Goal: Task Accomplishment & Management: Manage account settings

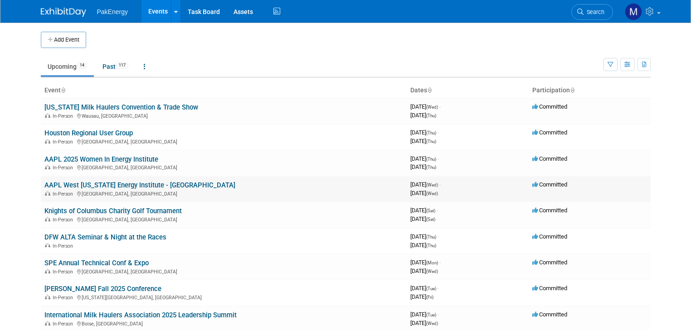
click at [295, 185] on td "AAPL West Texas Energy Institute - Midland In-Person Midland, TX" at bounding box center [224, 189] width 366 height 26
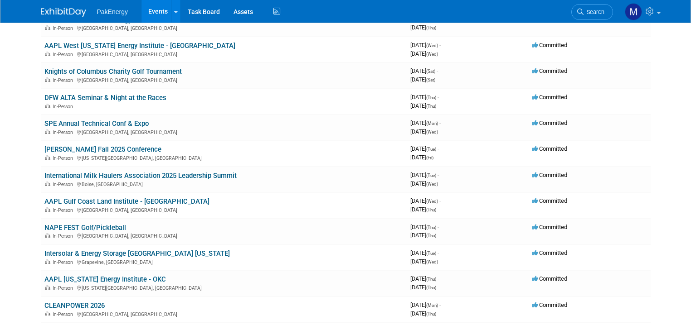
scroll to position [142, 0]
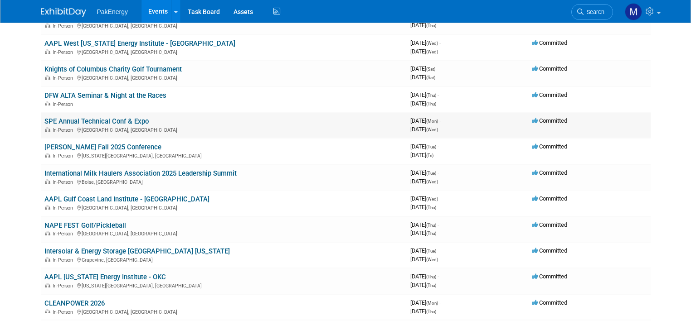
click at [270, 126] on div "In-Person Houston, TX" at bounding box center [223, 129] width 358 height 7
click at [73, 117] on link "SPE Annual Technical Conf & Expo" at bounding box center [96, 121] width 104 height 8
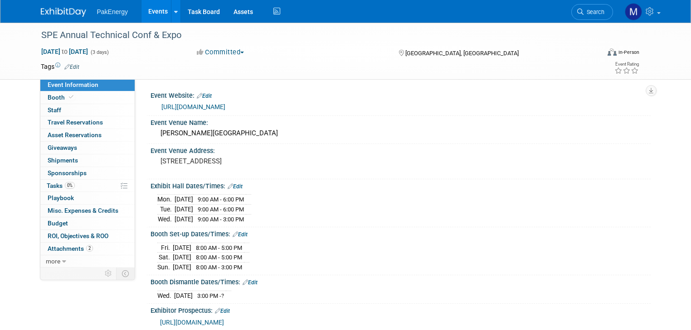
click at [147, 9] on link "Events" at bounding box center [157, 11] width 33 height 23
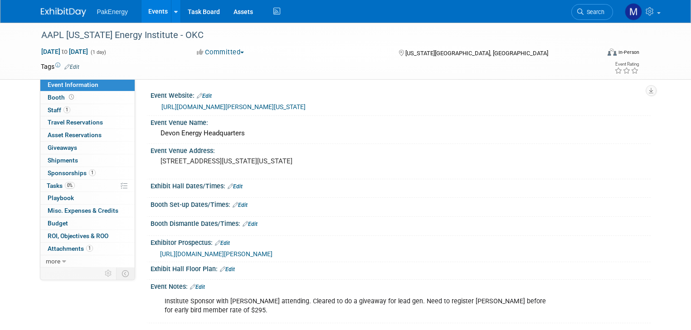
click at [154, 9] on link "Events" at bounding box center [157, 11] width 33 height 23
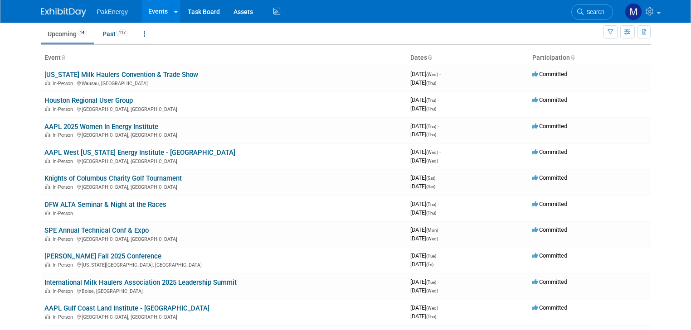
scroll to position [31, 0]
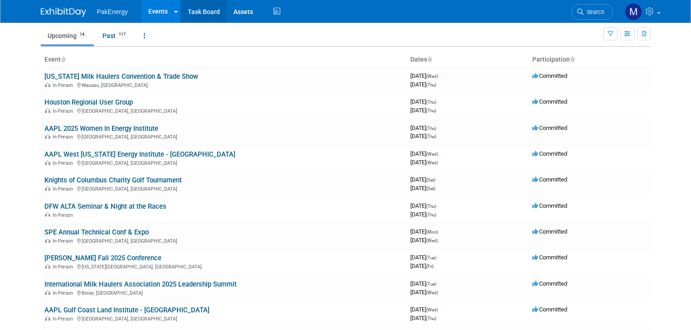
click at [199, 10] on link "Task Board" at bounding box center [204, 11] width 46 height 23
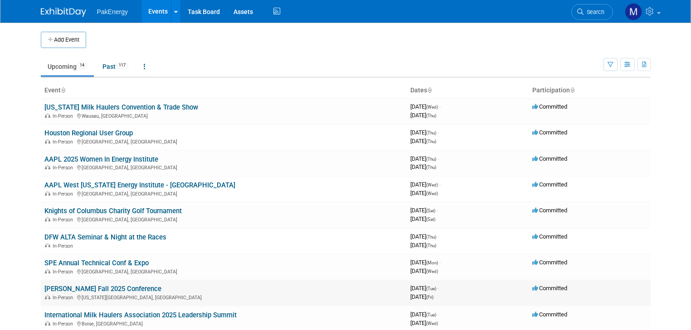
click at [81, 286] on link "[PERSON_NAME] Fall 2025 Conference" at bounding box center [102, 289] width 117 height 8
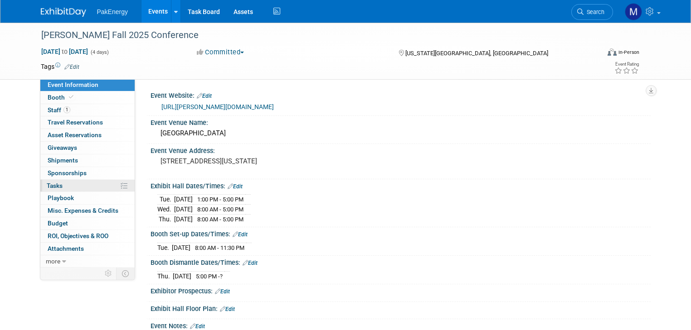
click at [47, 182] on span "Tasks 0%" at bounding box center [55, 185] width 16 height 7
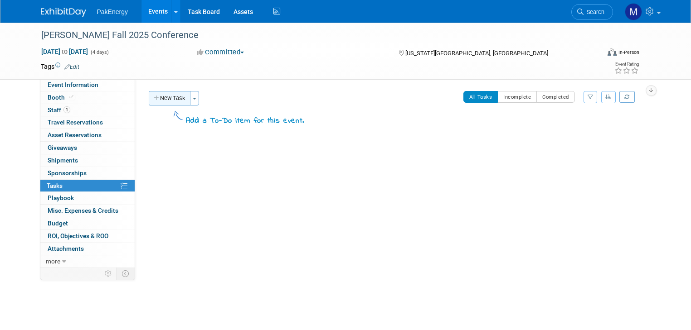
click at [167, 95] on button "New Task" at bounding box center [170, 98] width 42 height 14
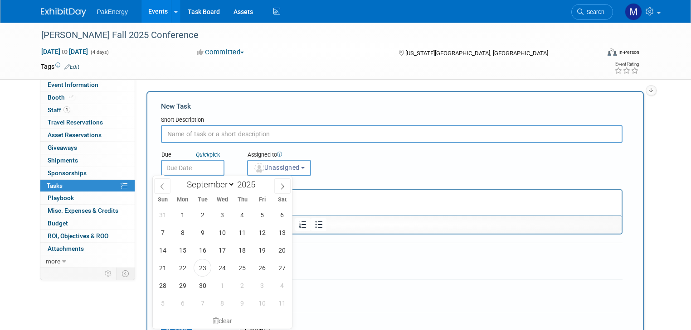
click at [190, 165] on input "text" at bounding box center [192, 168] width 63 height 16
click at [231, 180] on select "January February March April May June July August September October November De…" at bounding box center [209, 184] width 52 height 11
select select "9"
click at [183, 179] on select "January February March April May June July August September October November De…" at bounding box center [209, 184] width 52 height 11
click at [180, 248] on span "13" at bounding box center [183, 251] width 18 height 18
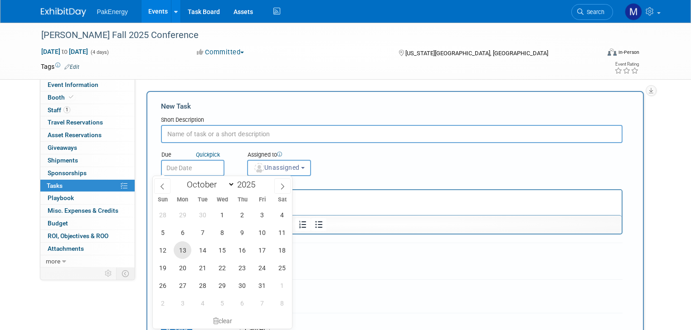
type input "Oct 13, 2025"
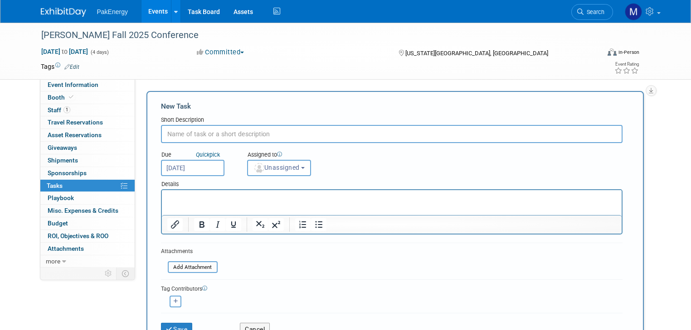
click at [208, 132] on input "text" at bounding box center [391, 134] width 461 height 18
type input "Pack booth"
click at [269, 195] on p "Rich Text Area. Press ALT-0 for help." at bounding box center [391, 198] width 449 height 9
click at [225, 201] on p "Rich Text Area. Press ALT-0 for help." at bounding box center [391, 198] width 449 height 9
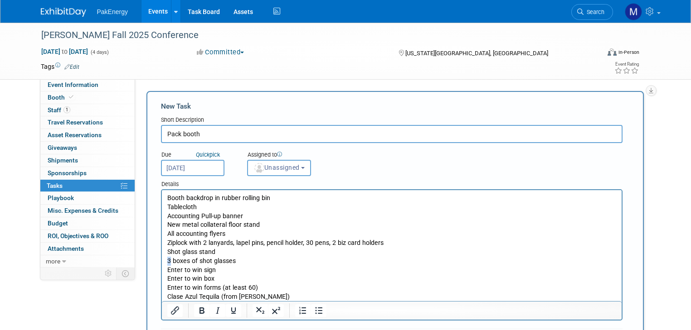
click at [169, 261] on p "3 boxes of shot glasses" at bounding box center [391, 261] width 449 height 9
drag, startPoint x: 167, startPoint y: 270, endPoint x: 181, endPoint y: 270, distance: 13.6
click at [181, 270] on p "Enter to win sign" at bounding box center [391, 270] width 449 height 9
click at [193, 268] on p "Scan to win sign" at bounding box center [391, 270] width 449 height 9
click at [203, 270] on p "Scan to Win sign" at bounding box center [391, 270] width 449 height 9
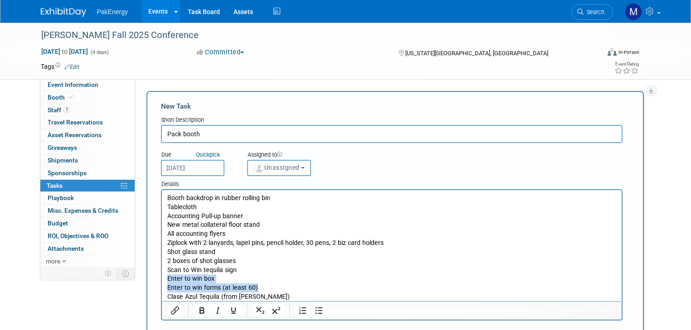
drag, startPoint x: 167, startPoint y: 278, endPoint x: 265, endPoint y: 285, distance: 98.6
click at [265, 285] on body "Booth backdrop in rubber rolling bin Tablecloth Accounting Pull-up banner New m…" at bounding box center [391, 248] width 450 height 108
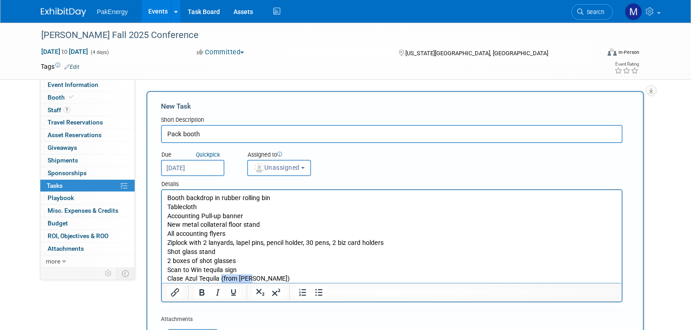
drag, startPoint x: 220, startPoint y: 279, endPoint x: 251, endPoint y: 280, distance: 30.8
click at [251, 280] on p "Clase Azul Tequila (from Jay)" at bounding box center [391, 279] width 449 height 9
click at [217, 252] on p "Shot glass stand" at bounding box center [391, 252] width 449 height 9
click at [301, 167] on b "button" at bounding box center [303, 168] width 4 height 2
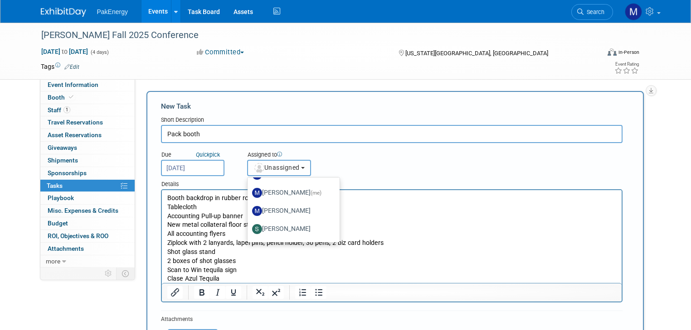
scroll to position [53, 0]
click at [298, 205] on label "[PERSON_NAME]" at bounding box center [291, 208] width 78 height 14
click at [249, 205] on input "[PERSON_NAME]" at bounding box center [246, 207] width 6 height 6
select select "1cd77a8e-5781-44ea-8739-27c32d865650"
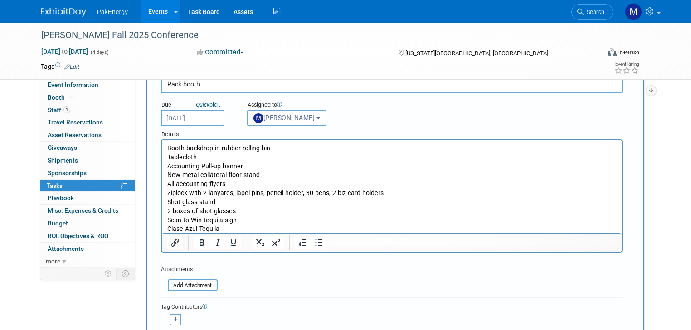
scroll to position [71, 0]
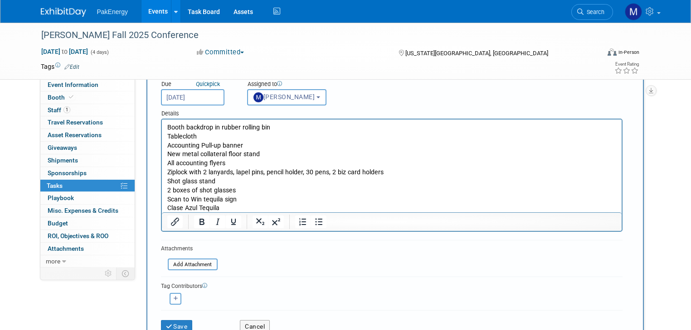
click at [245, 191] on p "2 boxes of shot glasses" at bounding box center [391, 190] width 449 height 9
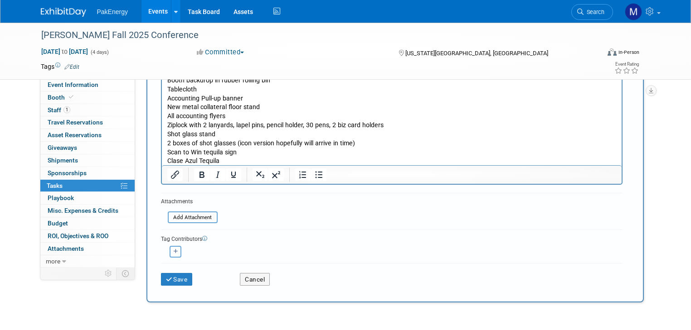
scroll to position [119, 0]
click at [172, 274] on button "Save" at bounding box center [177, 278] width 32 height 13
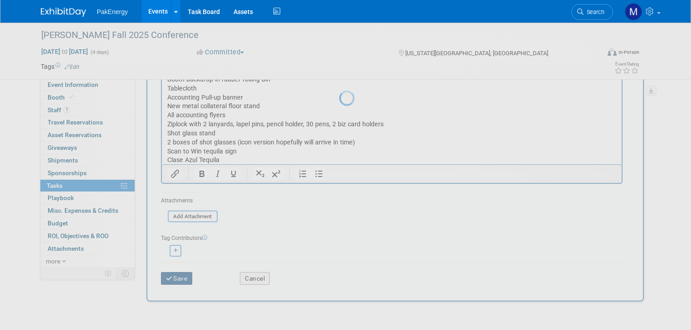
scroll to position [0, 0]
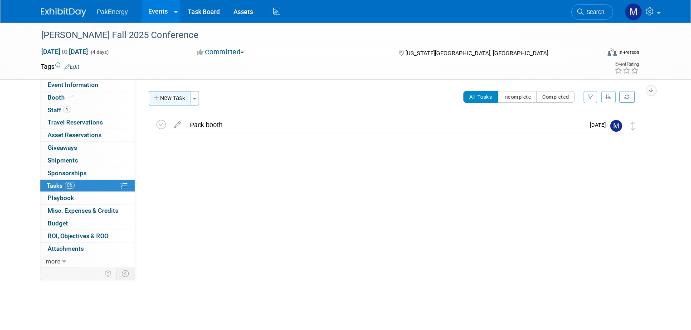
click at [168, 94] on button "New Task" at bounding box center [170, 98] width 42 height 14
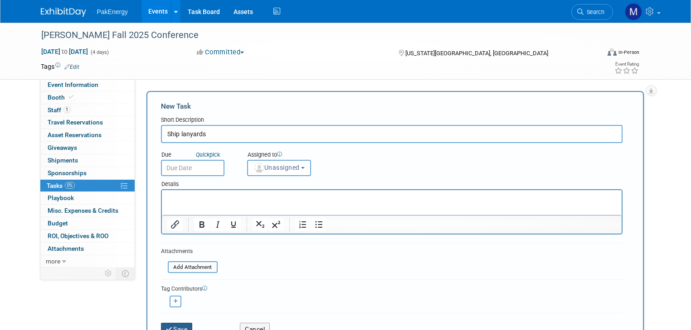
type input "Ship lanyards"
click at [173, 323] on button "Save" at bounding box center [177, 329] width 32 height 13
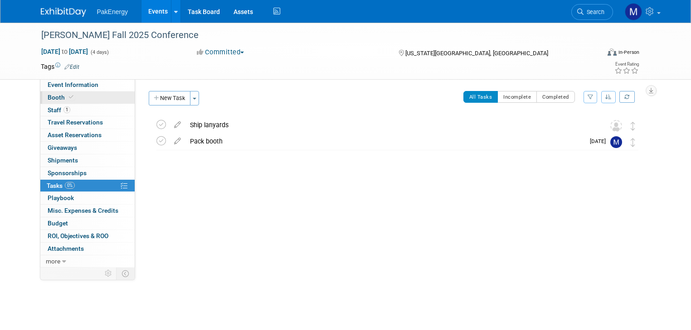
click at [48, 97] on span "Booth" at bounding box center [62, 97] width 28 height 7
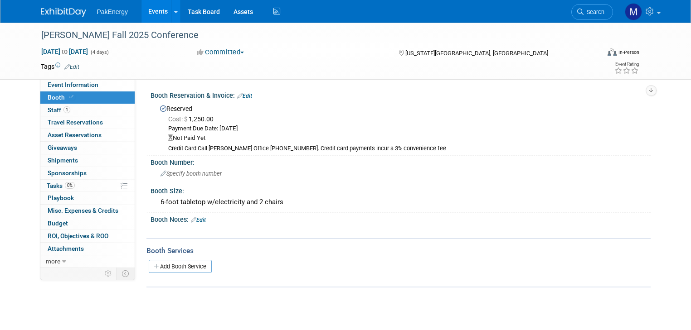
click at [318, 98] on div "Booth Reservation & Invoice: Edit" at bounding box center [400, 95] width 500 height 12
click at [48, 109] on span "Staff 1" at bounding box center [59, 109] width 23 height 7
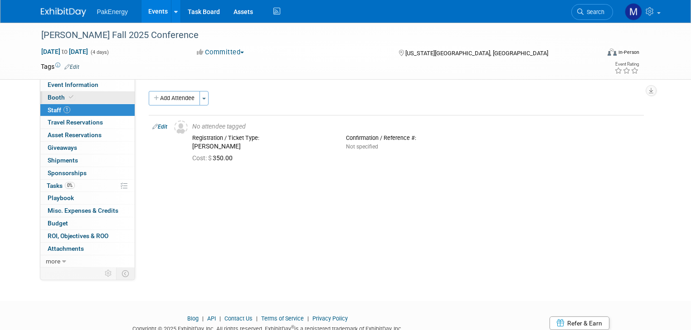
click at [48, 96] on span "Booth" at bounding box center [62, 97] width 28 height 7
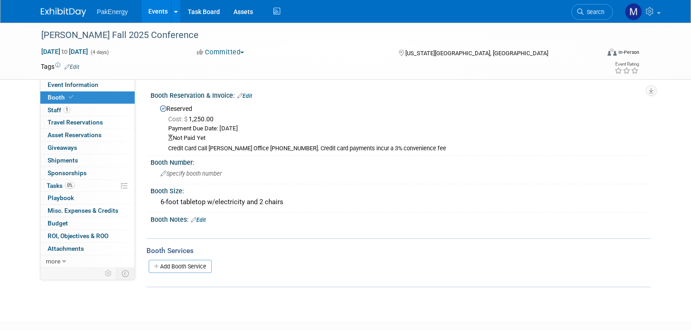
click at [242, 93] on link "Edit" at bounding box center [244, 96] width 15 height 6
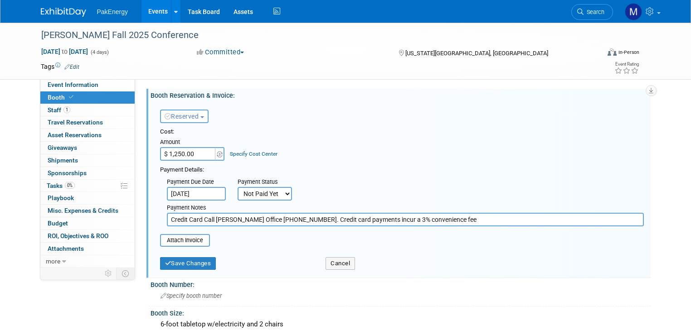
click at [277, 192] on select "Not Paid Yet Partially Paid Paid in Full" at bounding box center [264, 194] width 54 height 14
select select "1"
click at [237, 187] on select "Not Paid Yet Partially Paid Paid in Full" at bounding box center [264, 194] width 54 height 14
drag, startPoint x: 440, startPoint y: 219, endPoint x: 129, endPoint y: 227, distance: 311.9
click at [135, 227] on div "Event Website: Edit https://copas.org/2025-fall-meeting/ Event Venue Name: Marr…" at bounding box center [392, 173] width 515 height 188
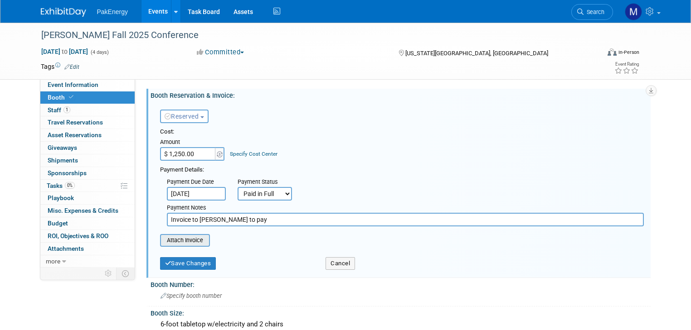
type input "Invoice to Lorri to pay"
click at [195, 237] on input "file" at bounding box center [155, 240] width 108 height 11
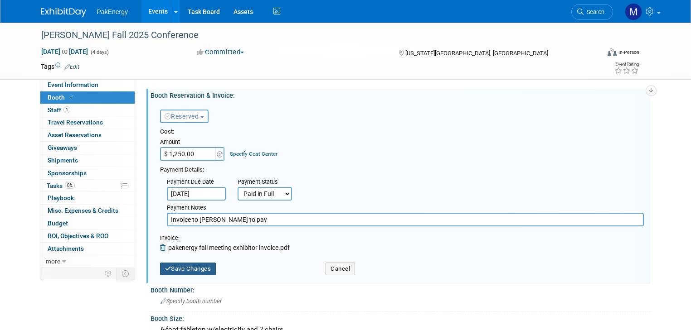
click at [198, 266] on button "Save Changes" at bounding box center [188, 269] width 56 height 13
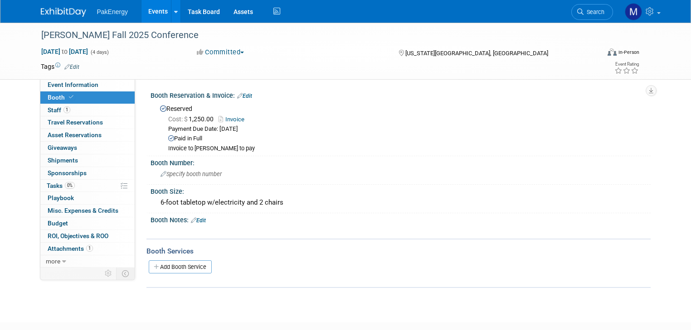
click at [196, 217] on link "Edit" at bounding box center [198, 220] width 15 height 6
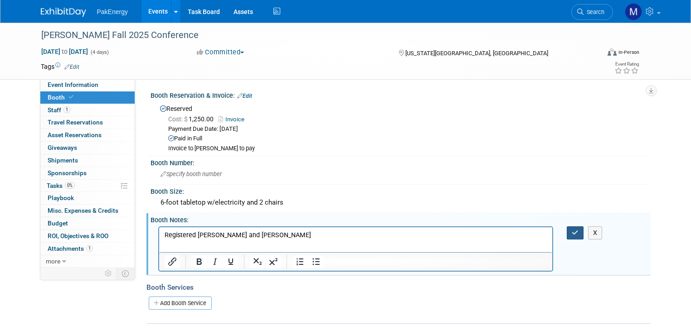
click at [578, 230] on icon "button" at bounding box center [574, 233] width 7 height 6
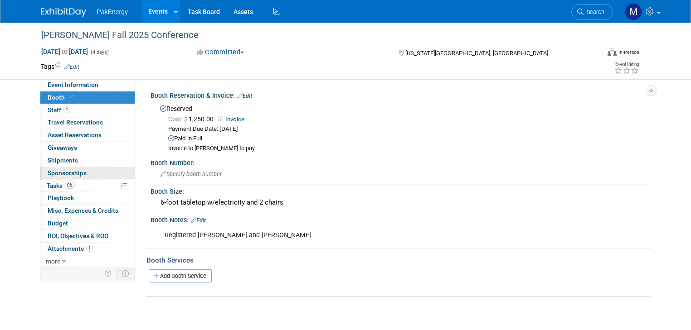
click at [64, 169] on span "Sponsorships 0" at bounding box center [67, 172] width 39 height 7
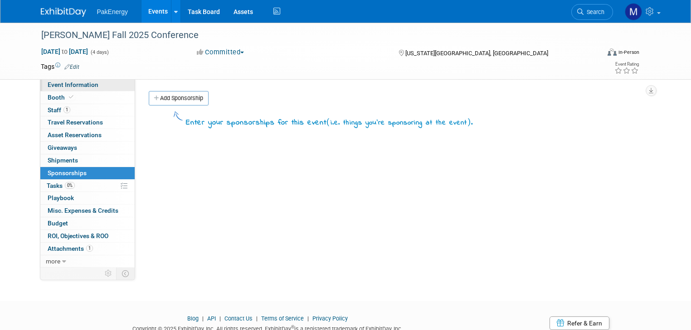
click at [73, 82] on span "Event Information" at bounding box center [73, 84] width 51 height 7
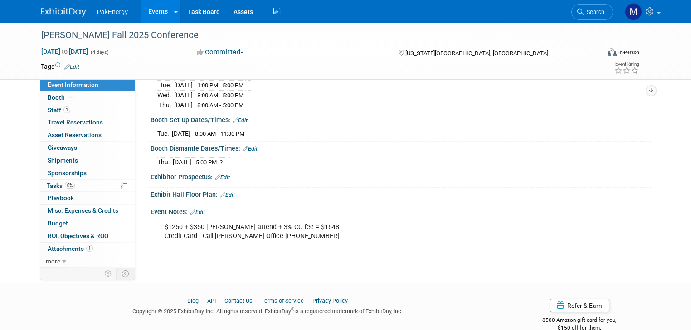
scroll to position [120, 0]
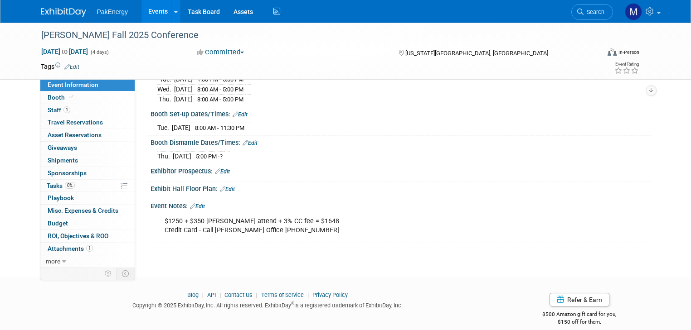
click at [192, 203] on link "Edit" at bounding box center [197, 206] width 15 height 6
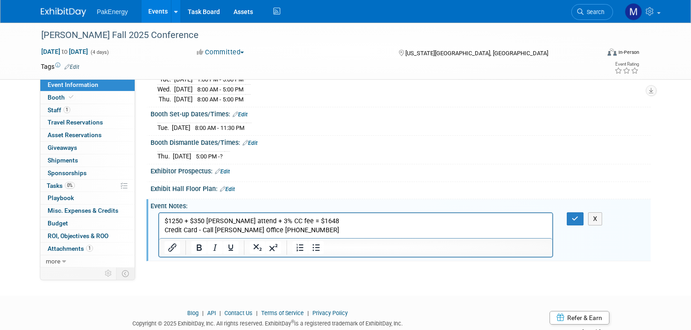
scroll to position [0, 0]
click at [184, 221] on p "$1250 + $350 Robert attend + 3% CC fee = $1648 Credit Card - Call COPAS Office …" at bounding box center [355, 226] width 383 height 18
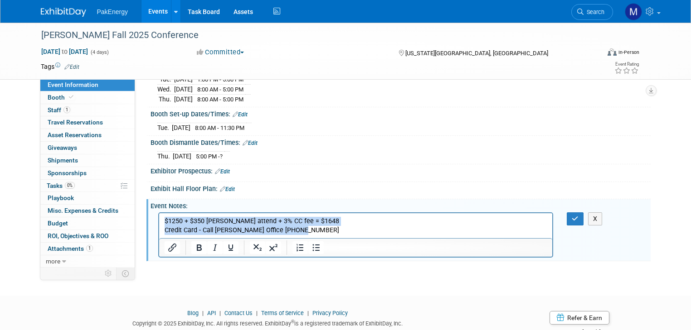
drag, startPoint x: 164, startPoint y: 221, endPoint x: 318, endPoint y: 232, distance: 154.0
click at [318, 232] on p "$1250 + $350 Robert attend + 3% CC fee = $1648 Credit Card - Call COPAS Office …" at bounding box center [355, 226] width 383 height 18
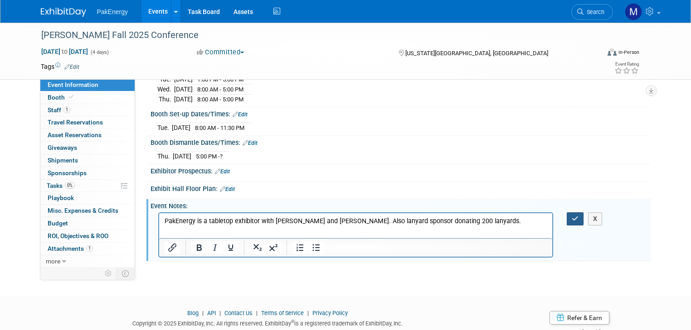
click at [578, 216] on icon "button" at bounding box center [574, 219] width 7 height 6
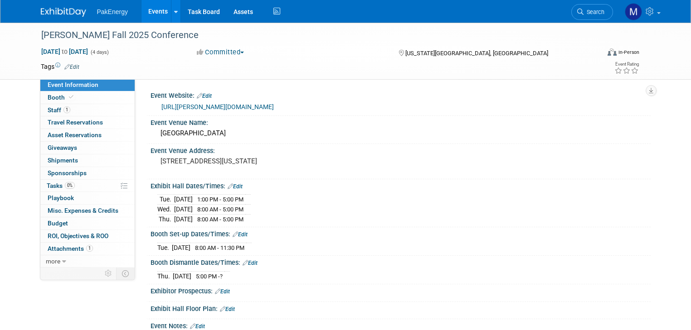
click at [242, 106] on link "https://copas.org/2025-fall-meeting/" at bounding box center [217, 106] width 112 height 7
click at [47, 183] on span "Tasks 0%" at bounding box center [61, 185] width 28 height 7
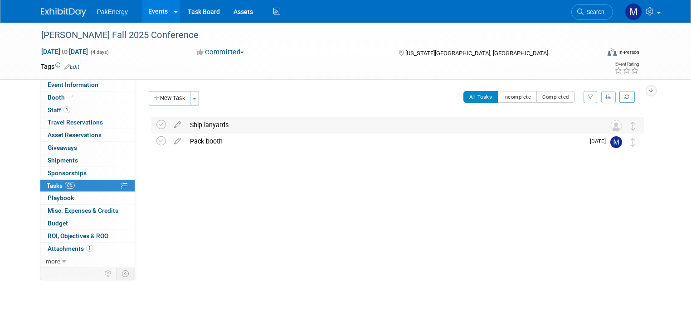
click at [214, 122] on div "Ship lanyards" at bounding box center [388, 124] width 406 height 15
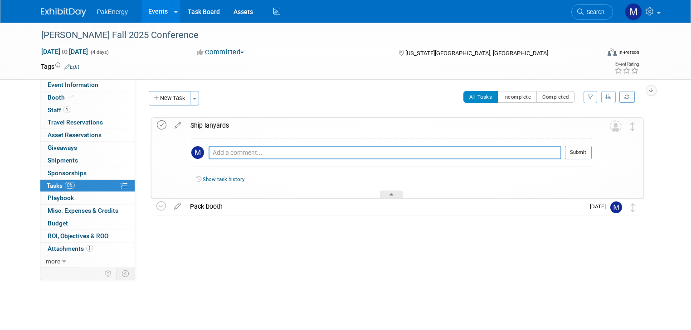
click at [157, 126] on icon at bounding box center [162, 126] width 10 height 10
click at [170, 122] on icon at bounding box center [178, 123] width 16 height 11
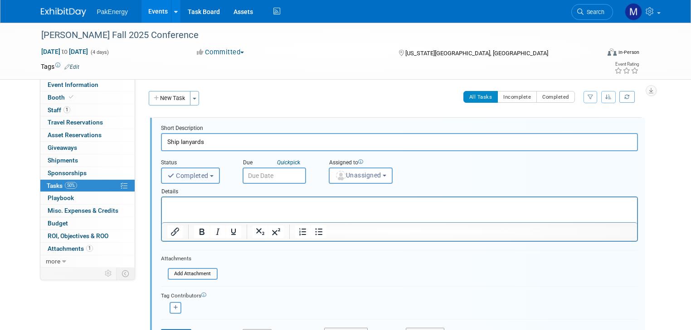
click at [205, 172] on button "Completed" at bounding box center [190, 176] width 59 height 16
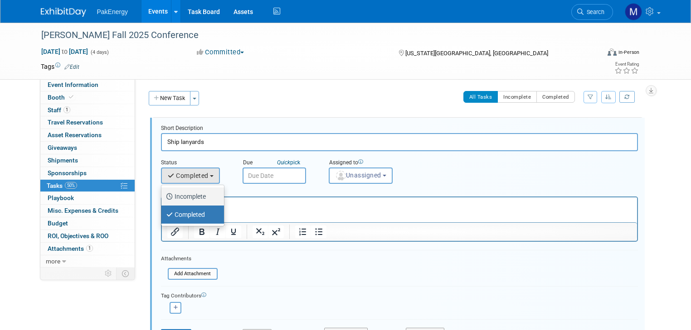
click at [188, 195] on label "Incomplete" at bounding box center [190, 196] width 49 height 14
click at [163, 195] on input "Incomplete" at bounding box center [160, 196] width 6 height 6
select select "1"
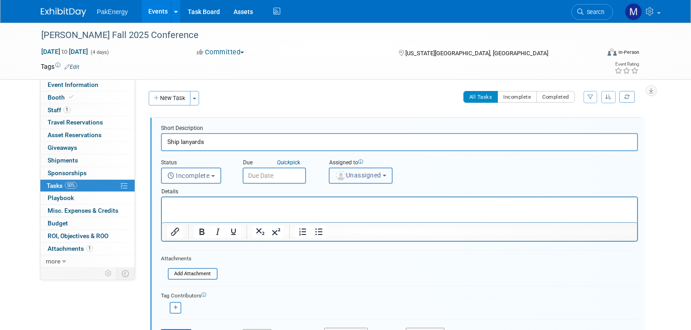
click at [379, 172] on button "Unassigned" at bounding box center [361, 176] width 64 height 16
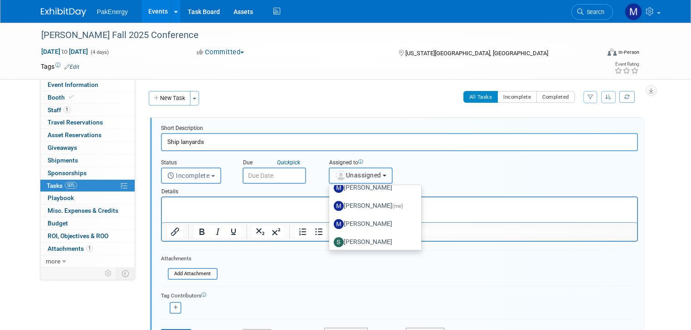
scroll to position [47, 0]
click at [384, 219] on label "[PERSON_NAME]" at bounding box center [372, 222] width 78 height 14
click at [330, 219] on input "[PERSON_NAME]" at bounding box center [327, 221] width 6 height 6
select select "1cd77a8e-5781-44ea-8739-27c32d865650"
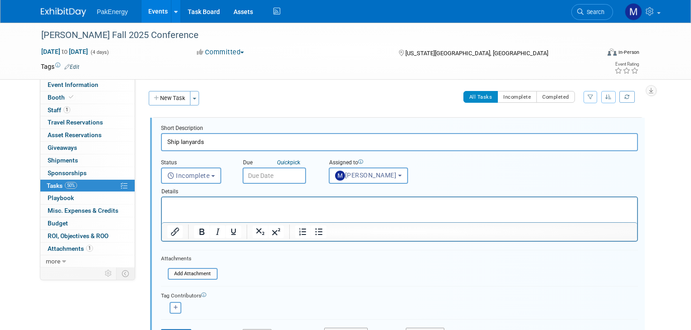
click at [175, 206] on p "Rich Text Area. Press ALT-0 for help." at bounding box center [399, 205] width 464 height 9
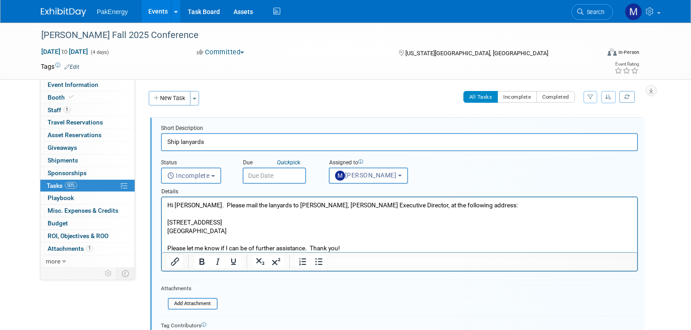
click at [165, 204] on html "Hi Mary. Please mail the lanyards to Tom Wierman, COPAS Executive Director, at …" at bounding box center [398, 225] width 475 height 55
drag, startPoint x: 167, startPoint y: 204, endPoint x: 192, endPoint y: 201, distance: 25.6
click at [192, 201] on p "Hi Mary. Please mail the lanyards to Tom Wierman, COPAS Executive Director, at …" at bounding box center [399, 205] width 464 height 9
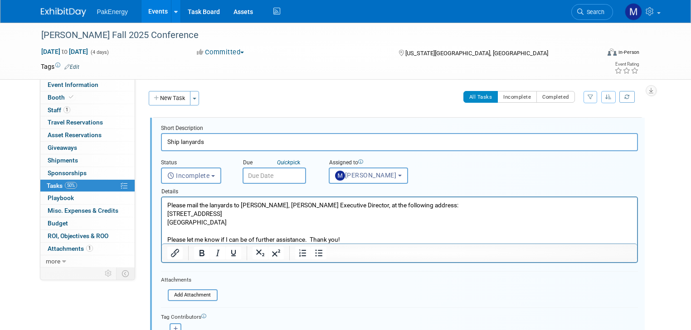
click at [179, 231] on p "Rich Text Area. Press ALT-0 for help." at bounding box center [399, 231] width 464 height 9
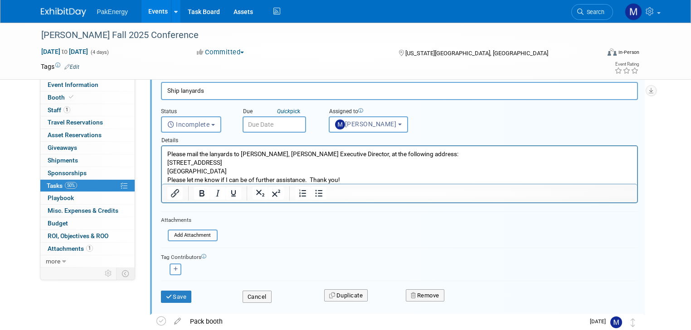
scroll to position [55, 0]
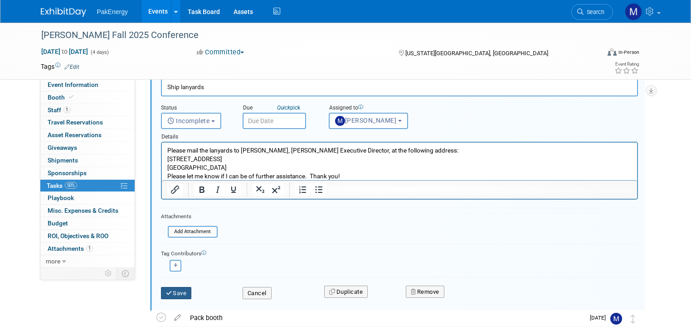
click at [169, 290] on button "Save" at bounding box center [176, 293] width 31 height 13
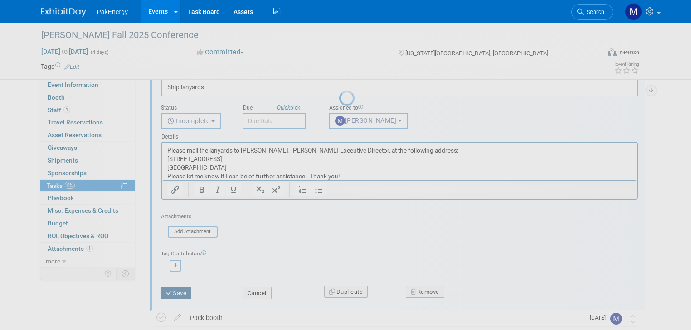
scroll to position [0, 0]
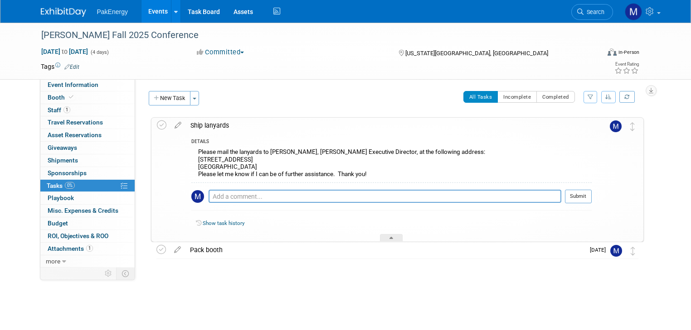
click at [302, 290] on div "COPAS Fall 2025 Conference Kansas City, MO Oct 21, 2025 to Oct 24, 2025 (Going)…" at bounding box center [394, 206] width 497 height 178
click at [679, 150] on div "COPAS Fall 2025 Conference Oct 21, 2025 to Oct 24, 2025 (4 days) Oct 21, 2025 t…" at bounding box center [345, 168] width 691 height 291
click at [170, 121] on icon at bounding box center [178, 123] width 16 height 11
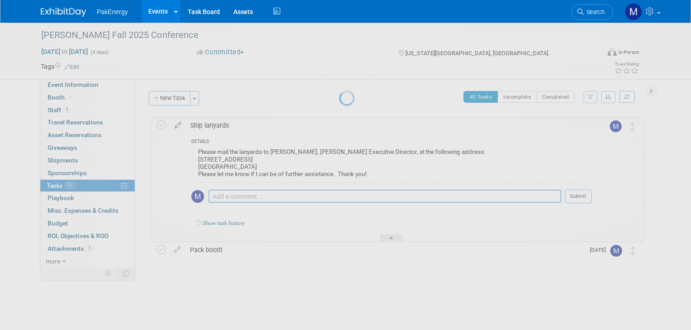
select select "8"
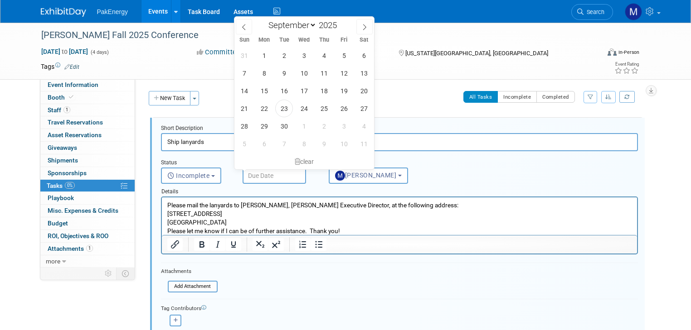
click at [277, 173] on input "text" at bounding box center [273, 176] width 63 height 16
click at [343, 105] on span "26" at bounding box center [344, 109] width 18 height 18
type input "Sep 26, 2025"
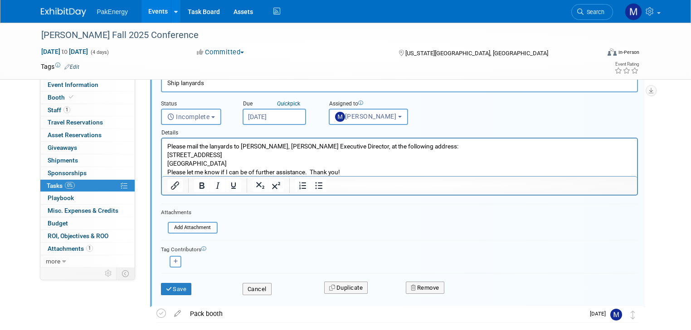
scroll to position [75, 0]
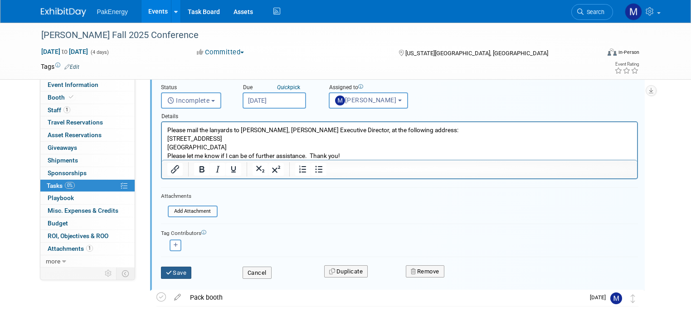
click at [165, 267] on button "Save" at bounding box center [176, 273] width 31 height 13
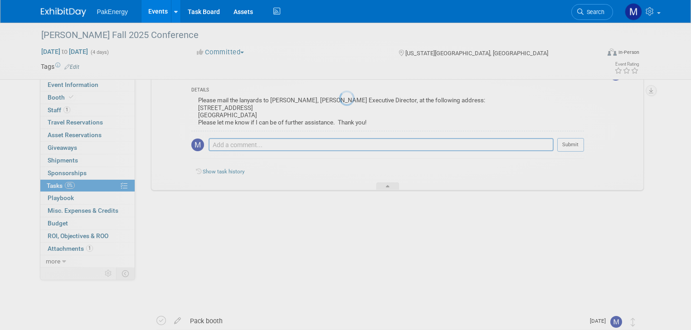
scroll to position [0, 0]
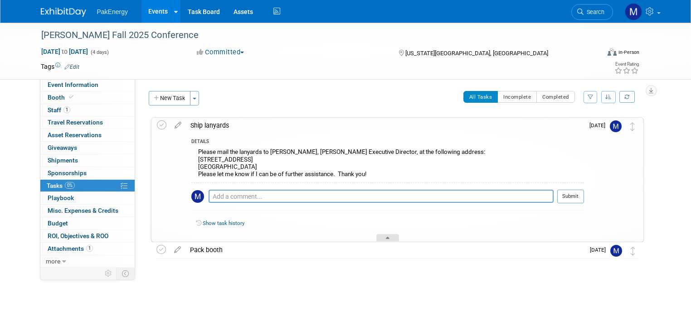
click at [384, 236] on div at bounding box center [387, 238] width 23 height 8
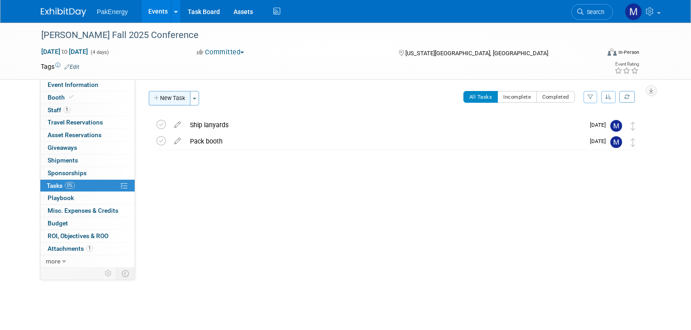
click at [161, 92] on button "New Task" at bounding box center [170, 98] width 42 height 14
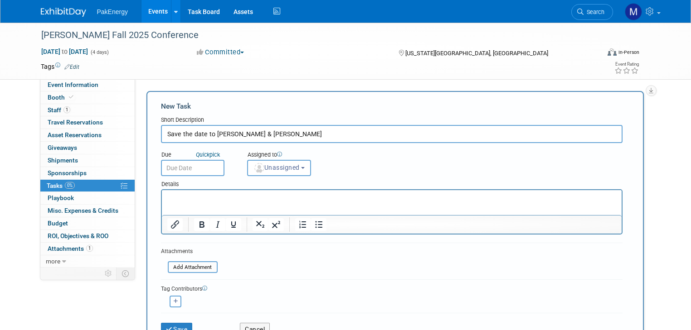
type input "Save the date to Robert & Joel"
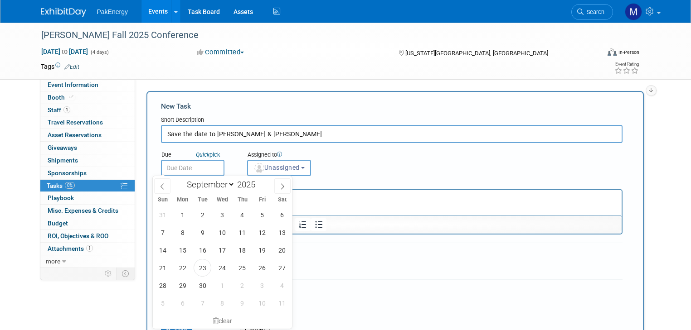
click at [203, 165] on input "text" at bounding box center [192, 168] width 63 height 16
click at [201, 265] on span "23" at bounding box center [202, 268] width 18 height 18
type input "Sep 23, 2025"
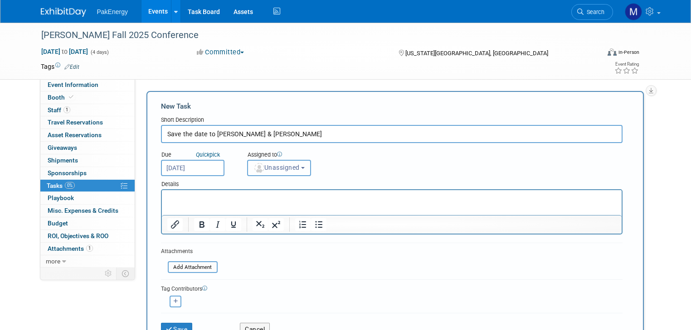
click at [301, 167] on b "button" at bounding box center [303, 168] width 4 height 2
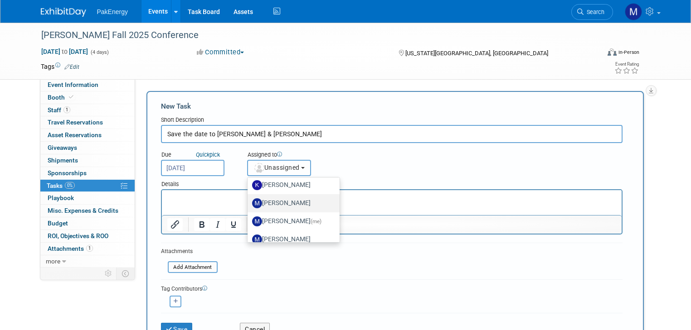
scroll to position [23, 0]
click at [281, 216] on label "Mary Walker (me)" at bounding box center [291, 220] width 78 height 14
click at [249, 217] on input "Mary Walker (me)" at bounding box center [246, 220] width 6 height 6
select select "18583c6f-e799-444d-86a8-e5338c1e6931"
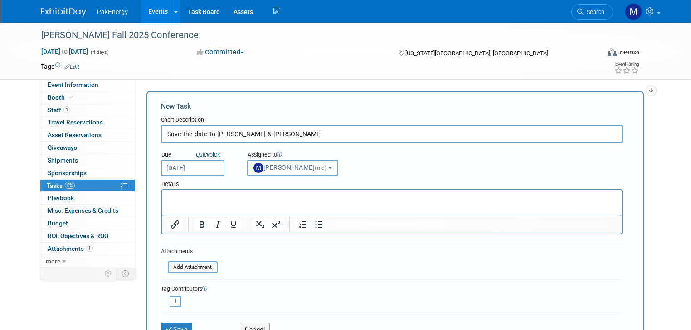
click at [203, 195] on p "Rich Text Area. Press ALT-0 for help." at bounding box center [391, 198] width 449 height 9
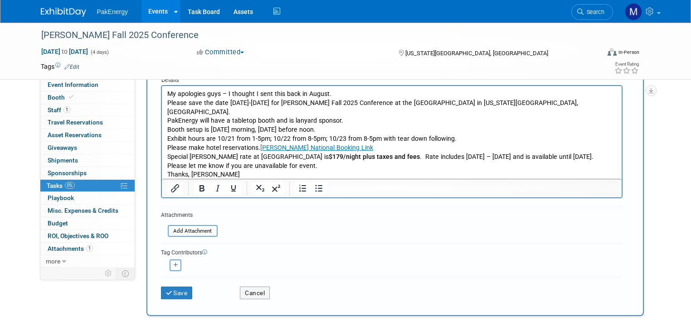
scroll to position [112, 0]
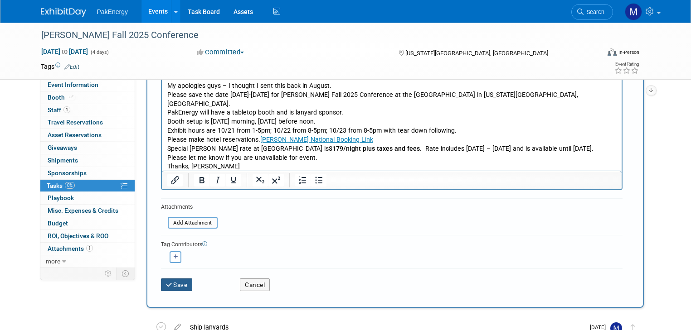
click at [174, 282] on button "Save" at bounding box center [177, 285] width 32 height 13
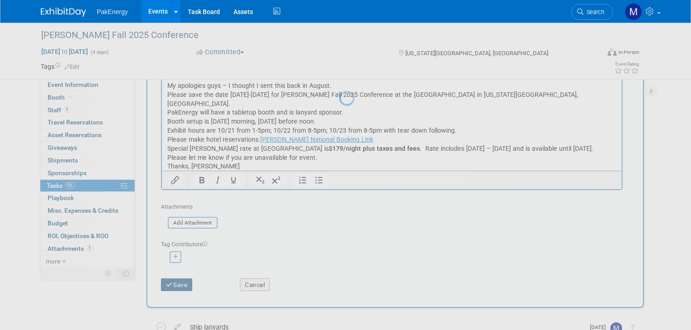
scroll to position [0, 0]
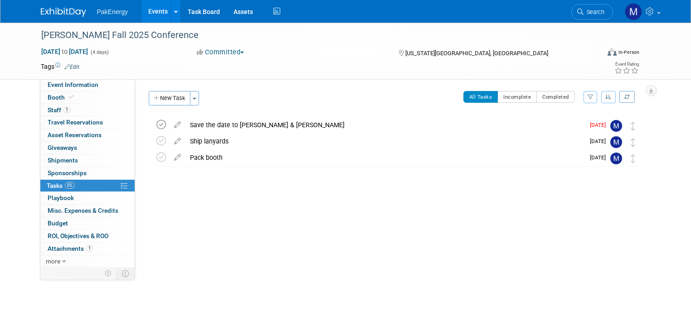
click at [156, 121] on icon at bounding box center [161, 125] width 10 height 10
click at [147, 9] on link "Events" at bounding box center [157, 11] width 33 height 23
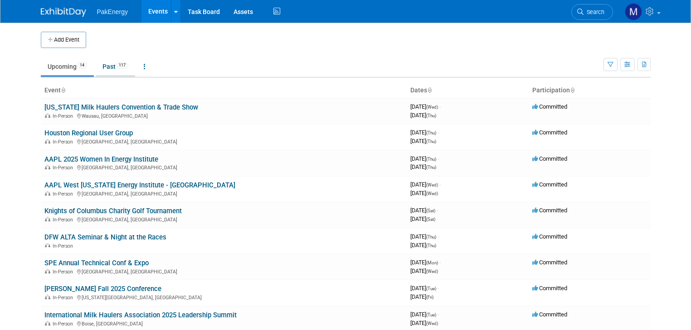
click at [100, 66] on link "Past 117" at bounding box center [115, 66] width 39 height 17
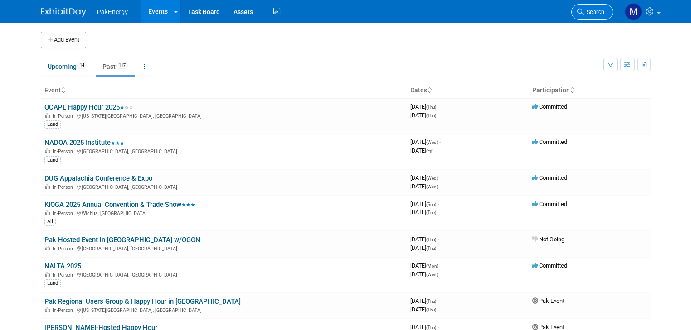
click at [602, 11] on span "Search" at bounding box center [593, 12] width 21 height 7
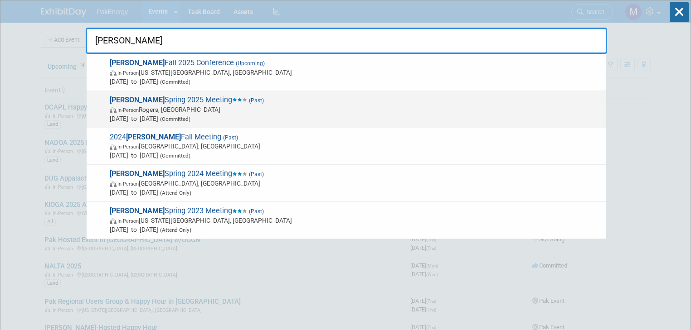
click at [169, 97] on span "COPAS Spring 2025 Meeting (Past) In-Person Rogers, AR Apr 22, 2025 to Apr 24, 2…" at bounding box center [354, 110] width 494 height 28
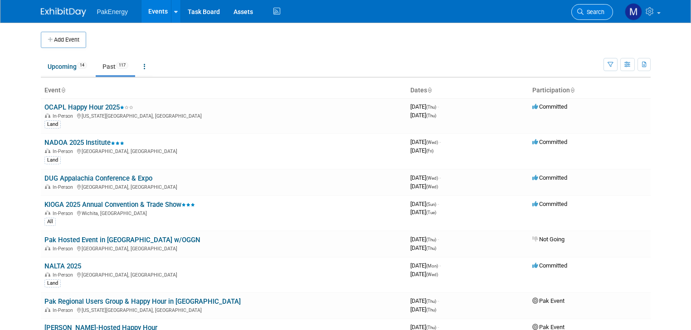
click at [601, 12] on span "Search" at bounding box center [593, 12] width 21 height 7
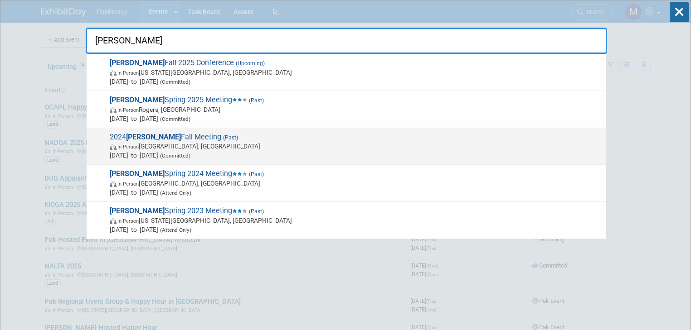
type input "COPAS"
click at [161, 136] on span "2024 COPAS Fall Meeting (Past) In-Person San Antonio, TX Sep 23, 2024 to Sep 27…" at bounding box center [354, 147] width 494 height 28
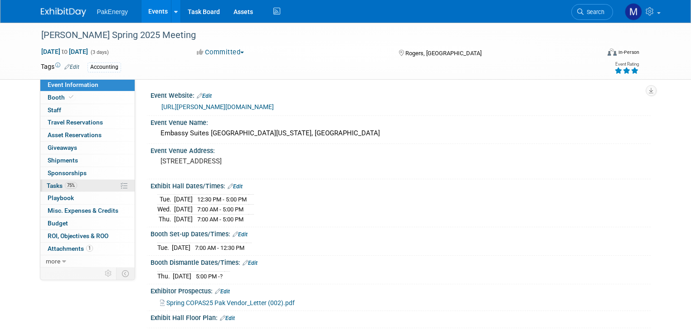
click at [47, 183] on span "Tasks 75%" at bounding box center [62, 185] width 30 height 7
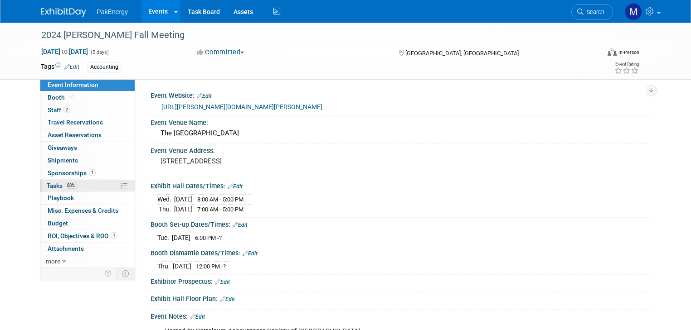
click at [47, 183] on span "Tasks 88%" at bounding box center [62, 185] width 30 height 7
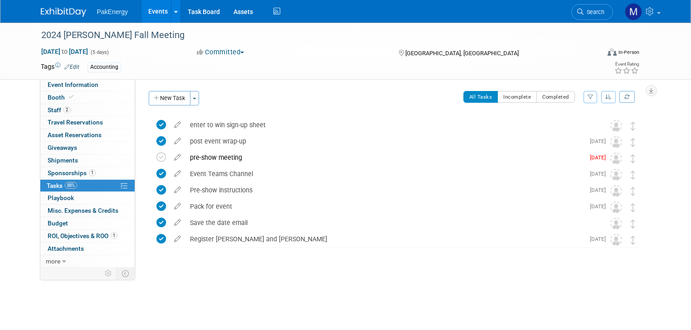
click at [146, 9] on link "Events" at bounding box center [157, 11] width 33 height 23
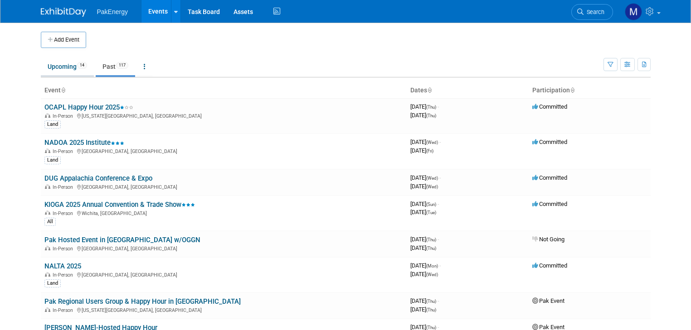
click at [45, 63] on link "Upcoming 14" at bounding box center [67, 66] width 53 height 17
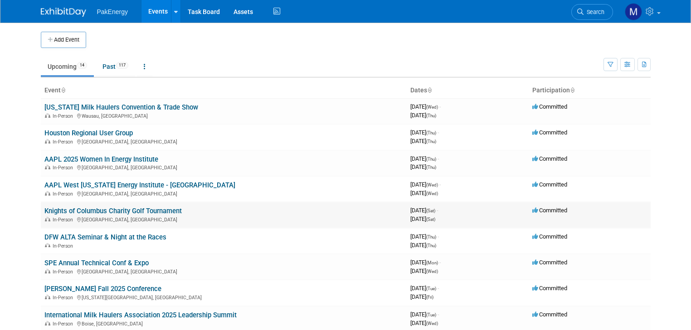
click at [261, 206] on td "Knights of Columbus Charity Golf Tournament In-Person [GEOGRAPHIC_DATA], [GEOGR…" at bounding box center [224, 215] width 366 height 26
click at [65, 261] on link "SPE Annual Technical Conf & Expo" at bounding box center [96, 263] width 104 height 8
